Goal: Task Accomplishment & Management: Manage account settings

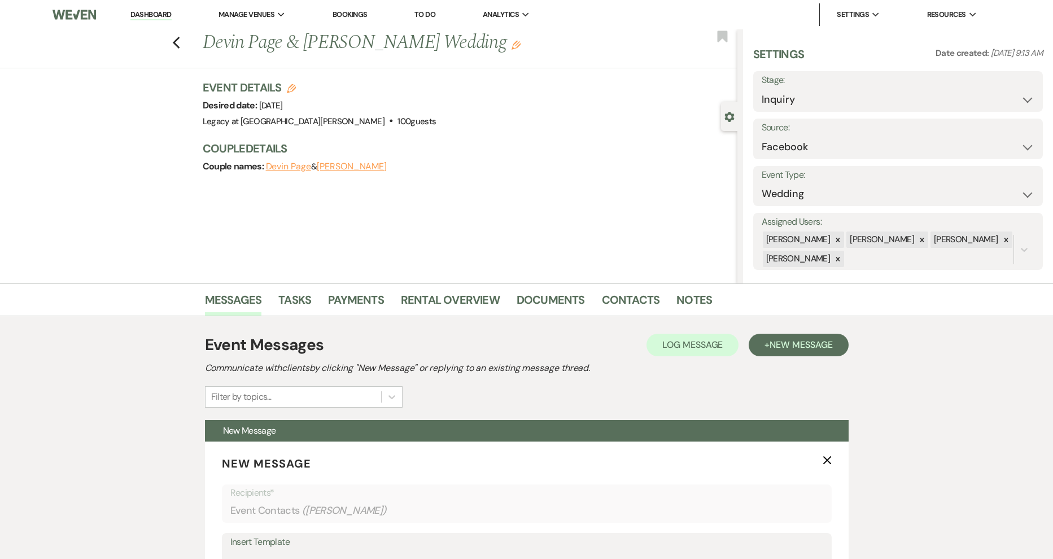
select select "8"
click at [144, 11] on link "Dashboard" at bounding box center [150, 15] width 41 height 11
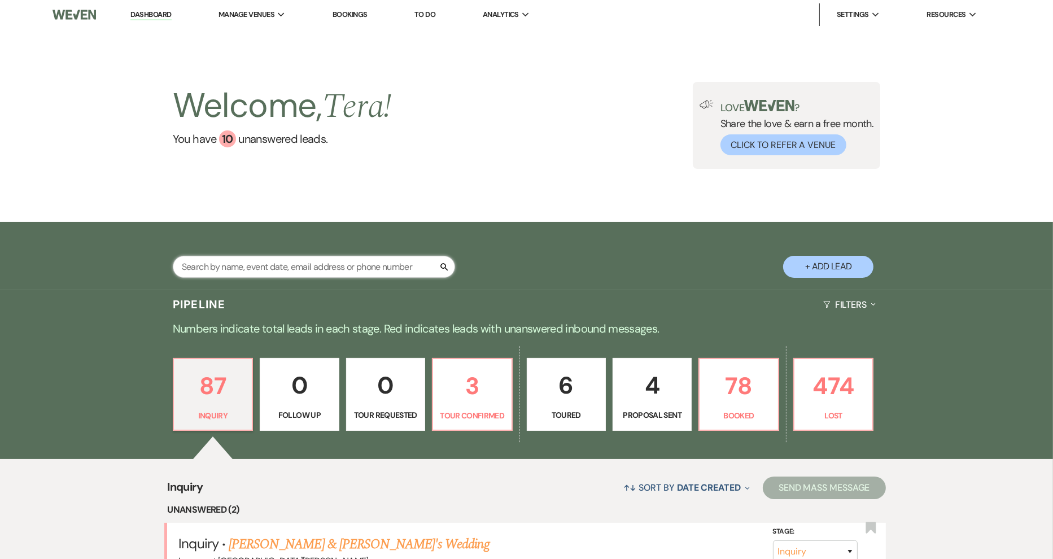
click at [274, 264] on input "text" at bounding box center [314, 267] width 282 height 22
type input "d"
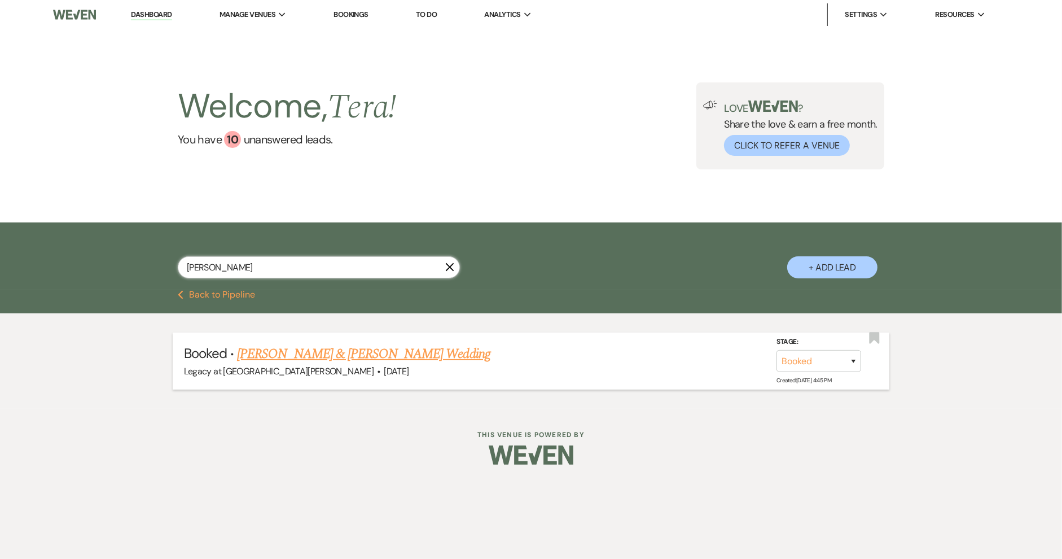
type input "[PERSON_NAME]"
click at [303, 345] on link "[PERSON_NAME] & [PERSON_NAME] Wedding" at bounding box center [363, 354] width 253 height 20
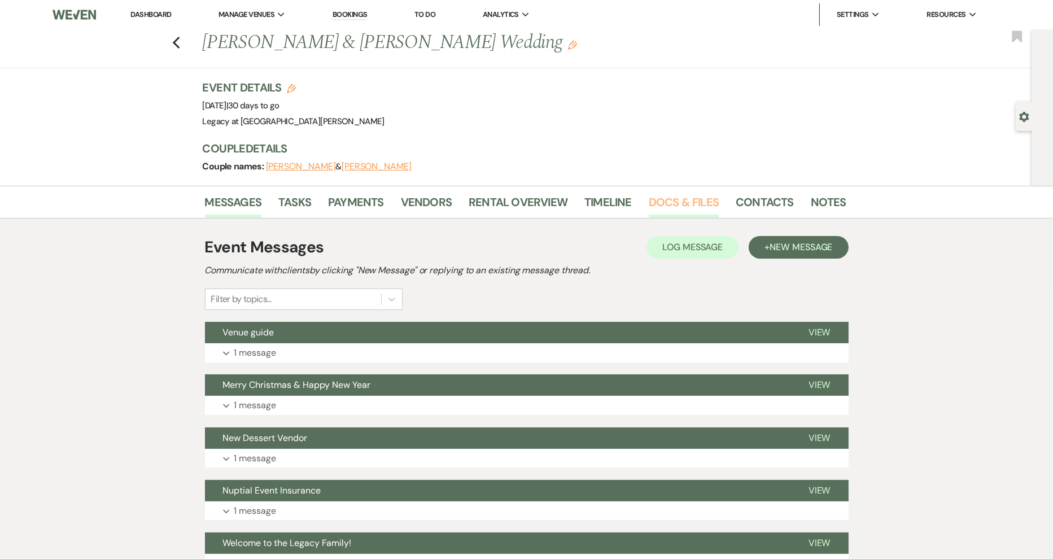
click at [693, 202] on link "Docs & Files" at bounding box center [684, 205] width 70 height 25
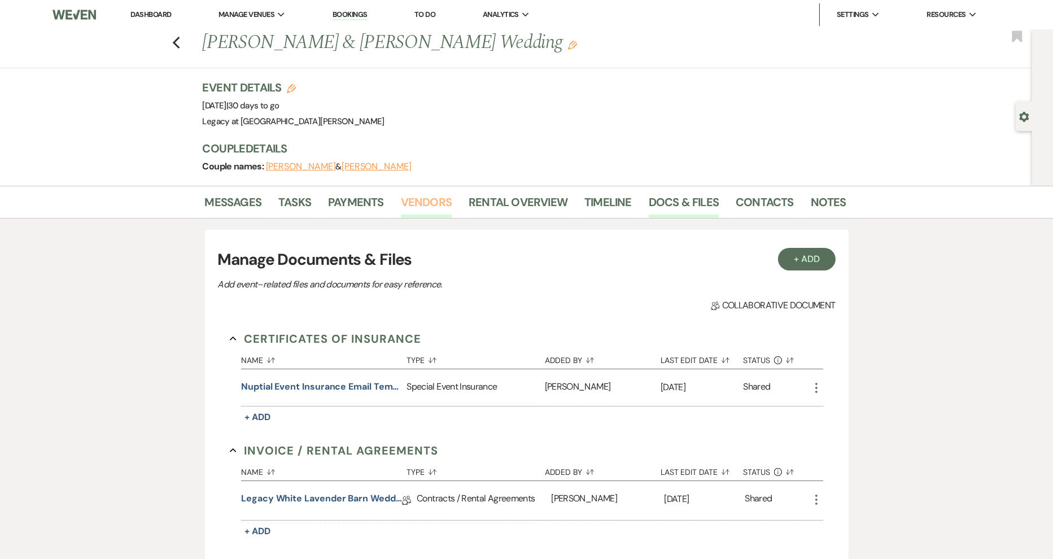
click at [428, 193] on link "Vendors" at bounding box center [426, 205] width 51 height 25
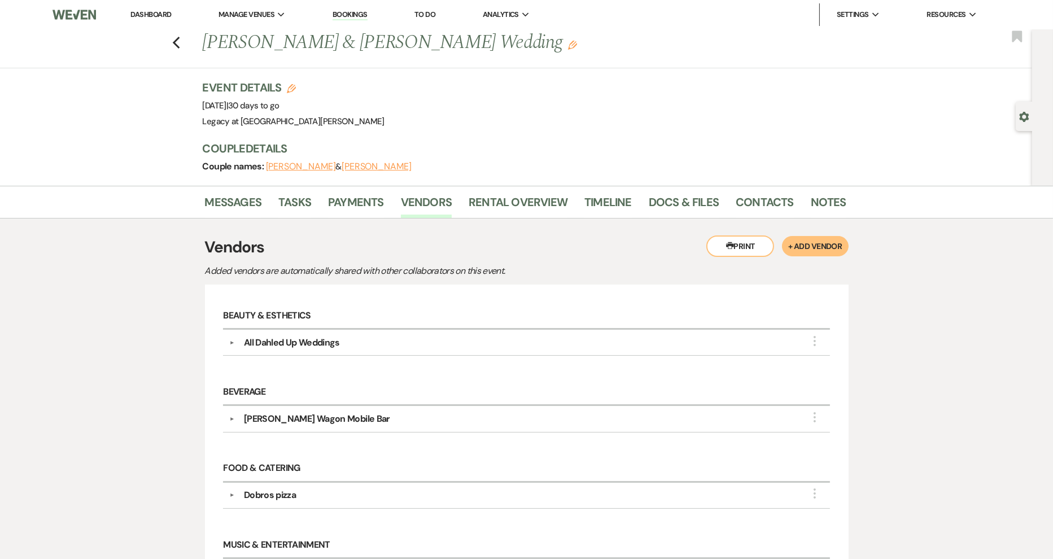
click at [161, 8] on li "Dashboard" at bounding box center [151, 14] width 52 height 23
click at [160, 11] on link "Dashboard" at bounding box center [150, 15] width 41 height 10
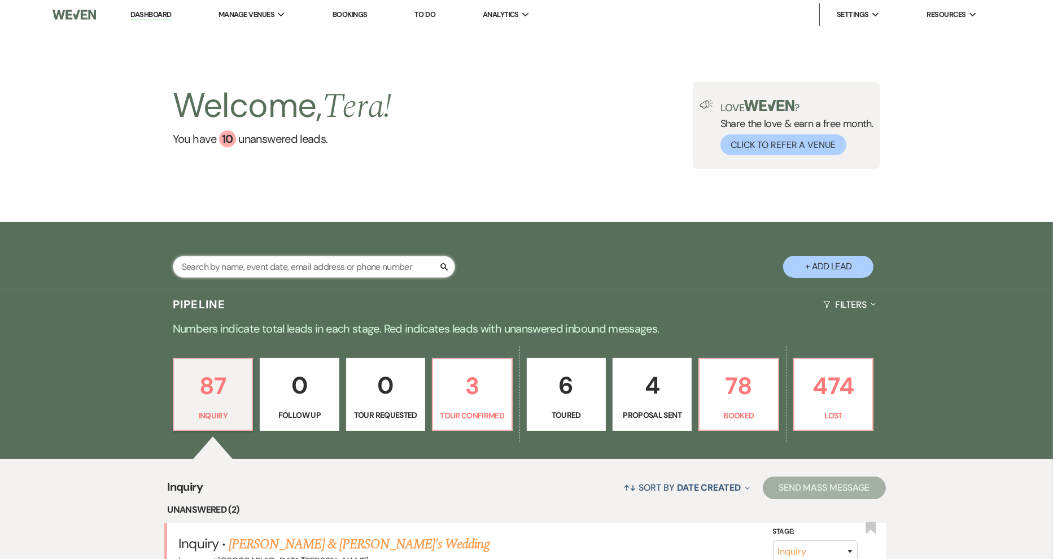
click at [259, 265] on input "text" at bounding box center [314, 267] width 282 height 22
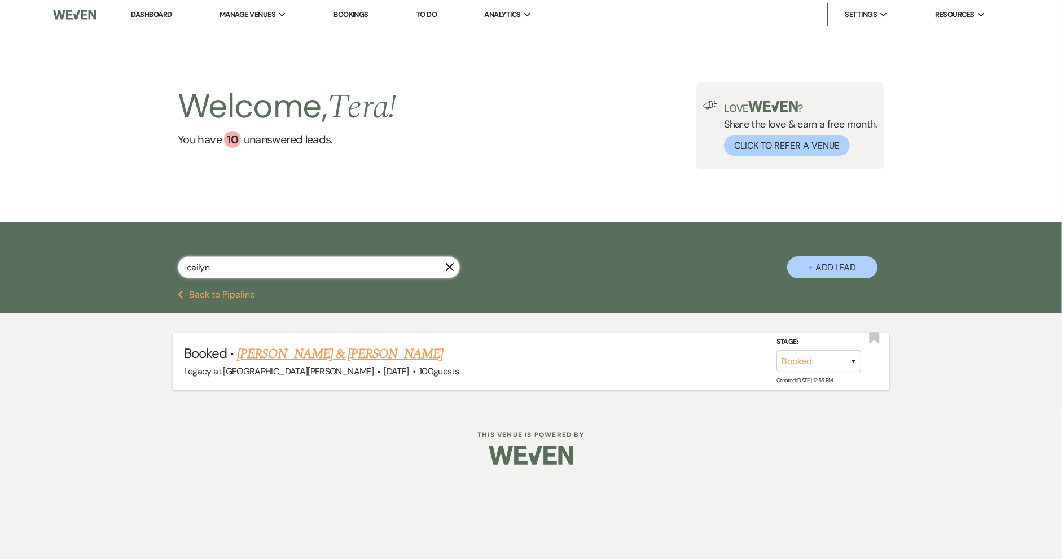
type input "cailyn"
click at [317, 354] on link "[PERSON_NAME] & [PERSON_NAME]" at bounding box center [340, 354] width 206 height 20
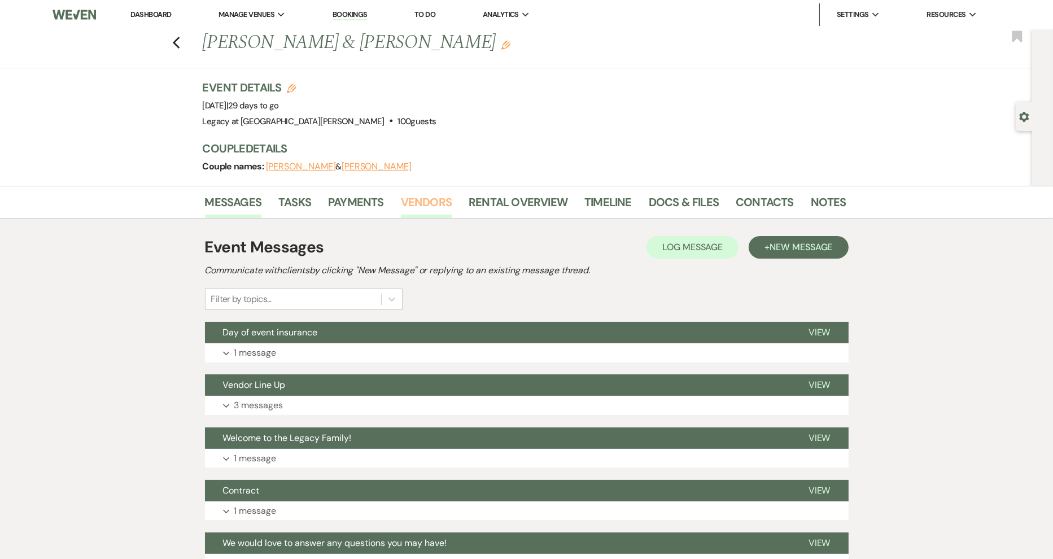
click at [437, 199] on link "Vendors" at bounding box center [426, 205] width 51 height 25
